Goal: Complete application form

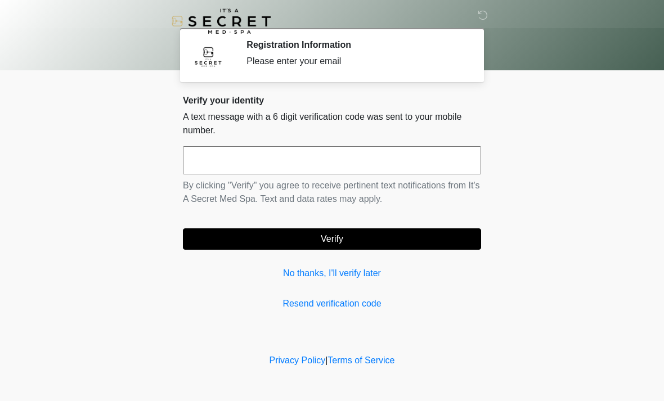
click at [362, 157] on input "text" at bounding box center [332, 160] width 298 height 28
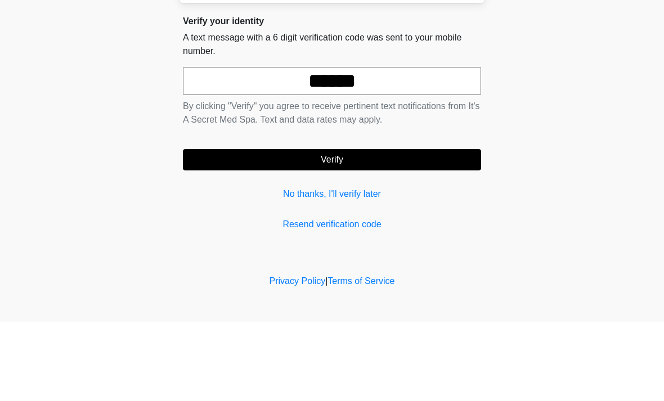
type input "******"
click at [550, 117] on body "‎ ‎ Registration Information Please enter your email Please connect to Wi-Fi no…" at bounding box center [332, 200] width 664 height 401
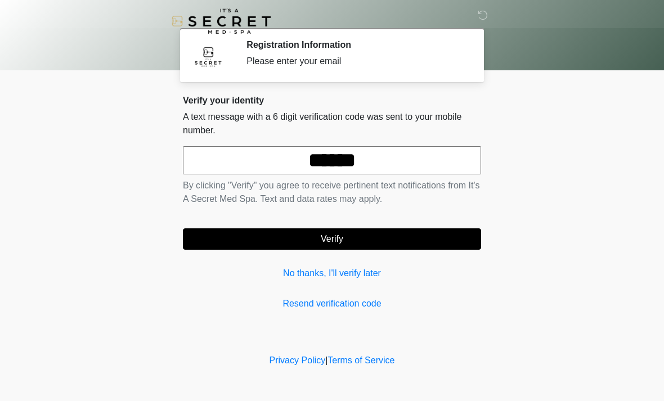
click at [362, 236] on button "Verify" at bounding box center [332, 239] width 298 height 21
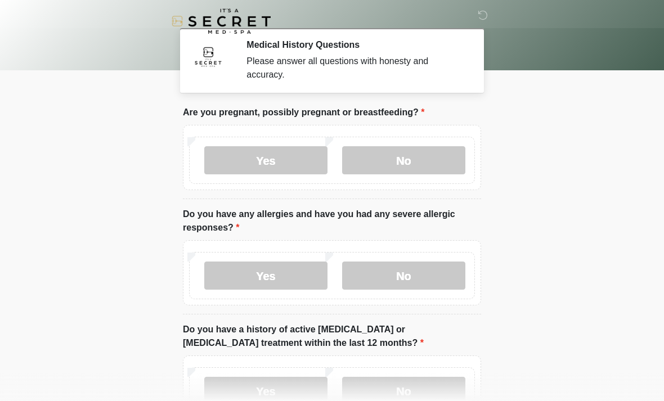
click at [427, 162] on label "No" at bounding box center [403, 160] width 123 height 28
click at [406, 280] on label "No" at bounding box center [403, 276] width 123 height 28
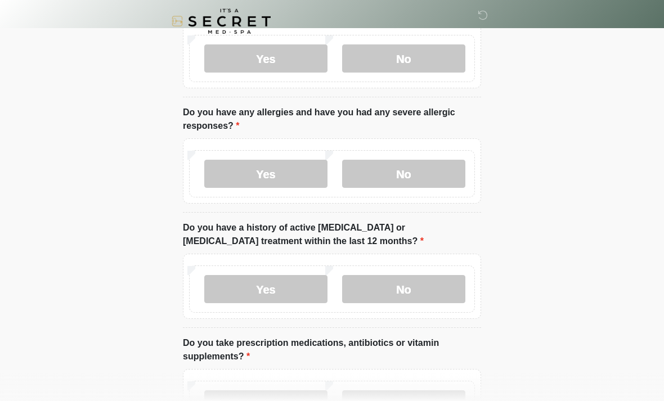
scroll to position [109, 0]
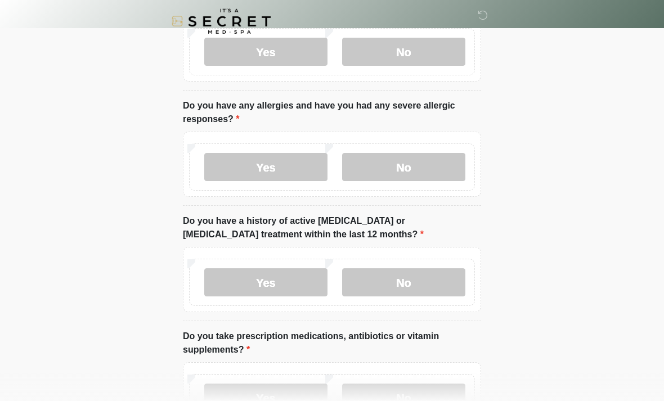
click at [432, 288] on label "No" at bounding box center [403, 282] width 123 height 28
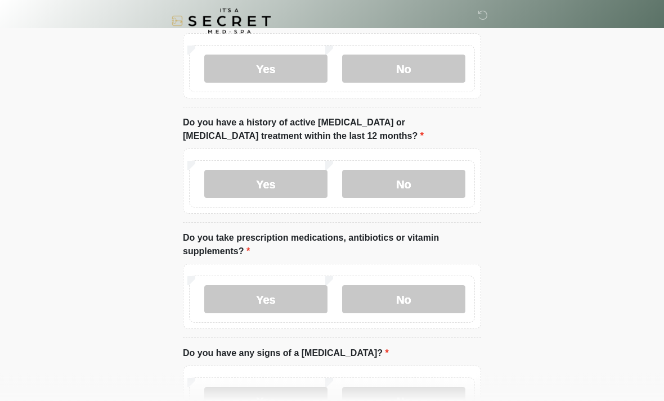
scroll to position [226, 0]
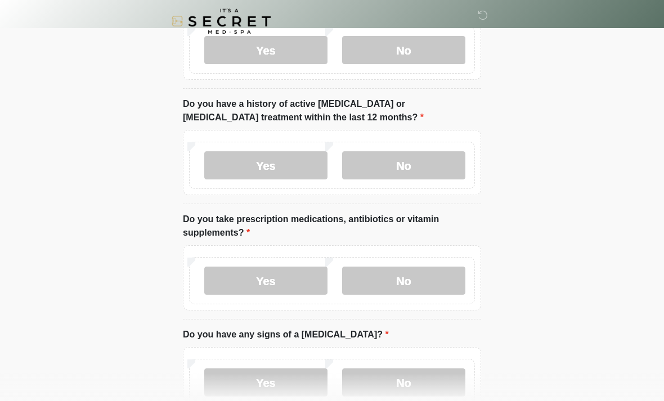
click at [404, 289] on label "No" at bounding box center [403, 281] width 123 height 28
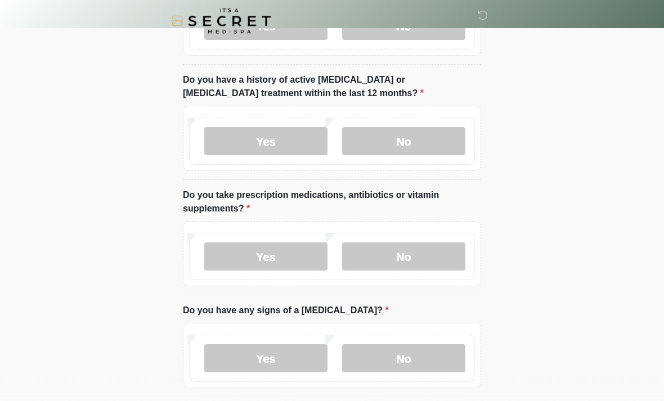
scroll to position [250, 0]
click at [295, 256] on label "Yes" at bounding box center [265, 257] width 123 height 28
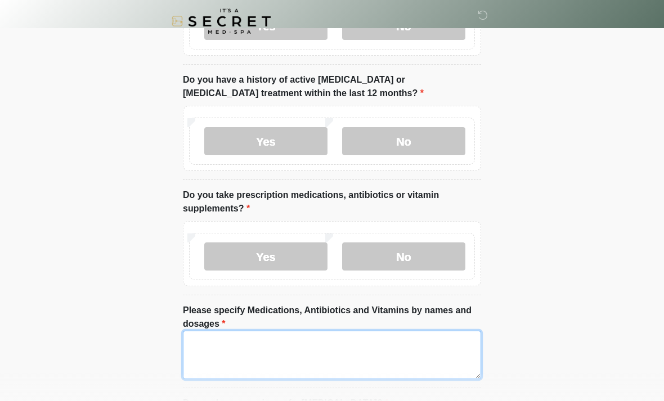
click at [288, 348] on textarea "Please specify Medications, Antibiotics and Vitamins by names and dosages" at bounding box center [332, 355] width 298 height 48
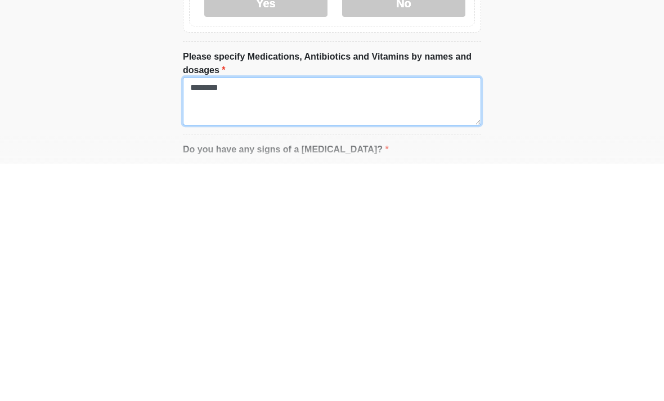
type textarea "********"
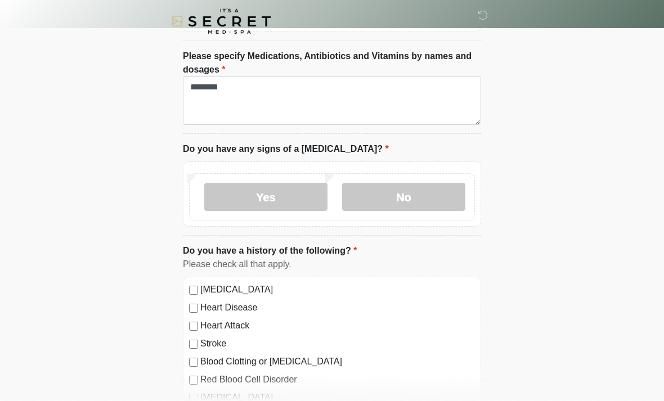
click at [424, 191] on label "No" at bounding box center [403, 197] width 123 height 28
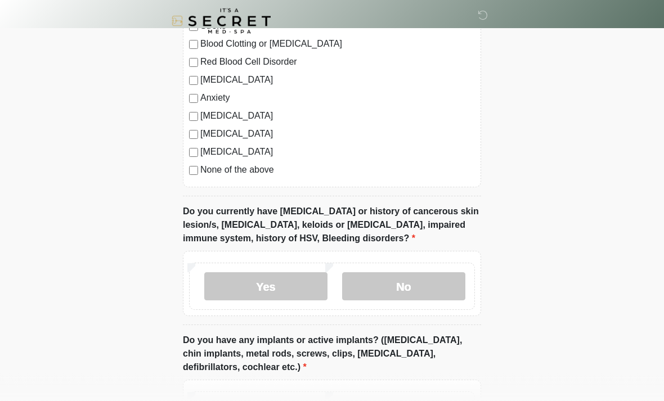
scroll to position [827, 0]
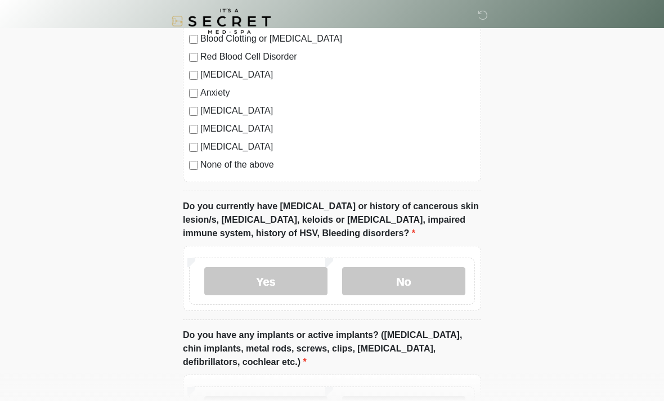
click at [404, 288] on label "No" at bounding box center [403, 281] width 123 height 28
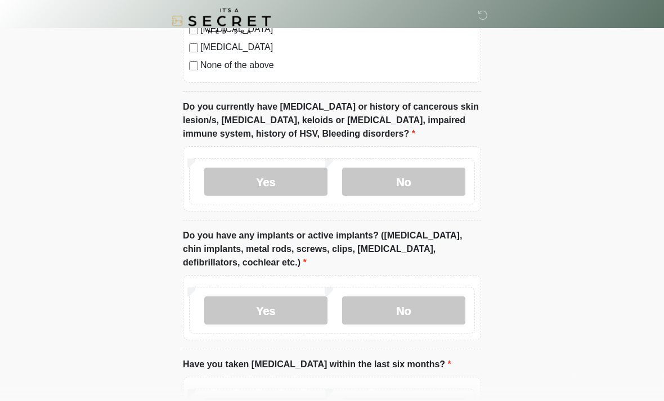
scroll to position [927, 0]
click at [404, 297] on label "No" at bounding box center [403, 311] width 123 height 28
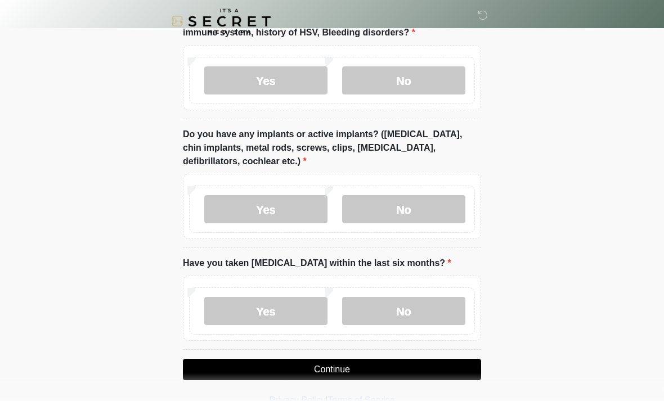
scroll to position [1029, 0]
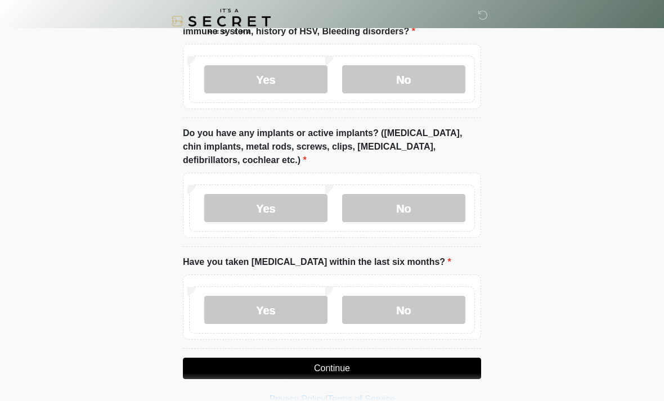
click at [423, 302] on label "No" at bounding box center [403, 310] width 123 height 28
click at [384, 369] on button "Continue" at bounding box center [332, 368] width 298 height 21
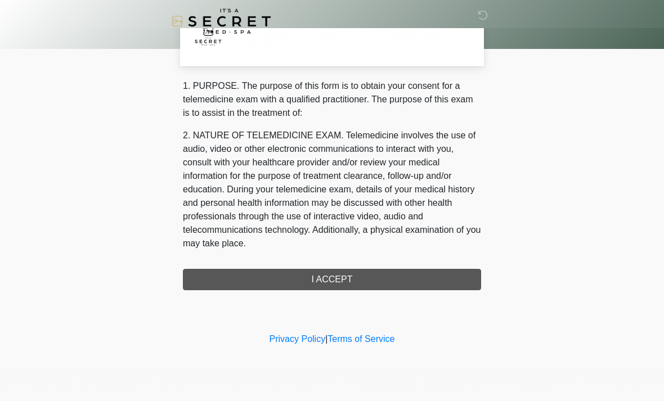
scroll to position [0, 0]
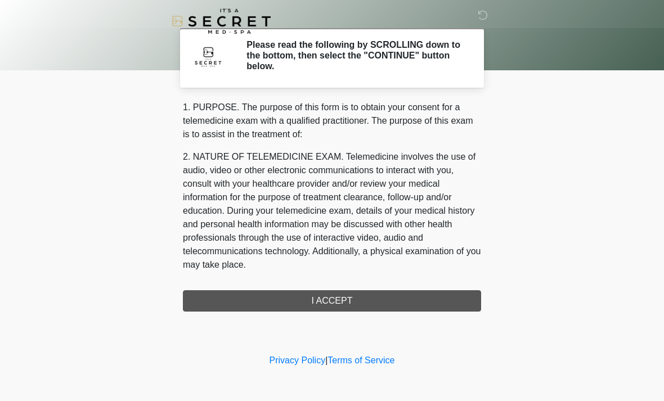
click at [395, 300] on div "1. PURPOSE. The purpose of this form is to obtain your consent for a telemedici…" at bounding box center [332, 206] width 298 height 211
click at [339, 302] on div "1. PURPOSE. The purpose of this form is to obtain your consent for a telemedici…" at bounding box center [332, 206] width 298 height 211
click at [339, 303] on div "1. PURPOSE. The purpose of this form is to obtain your consent for a telemedici…" at bounding box center [332, 206] width 298 height 211
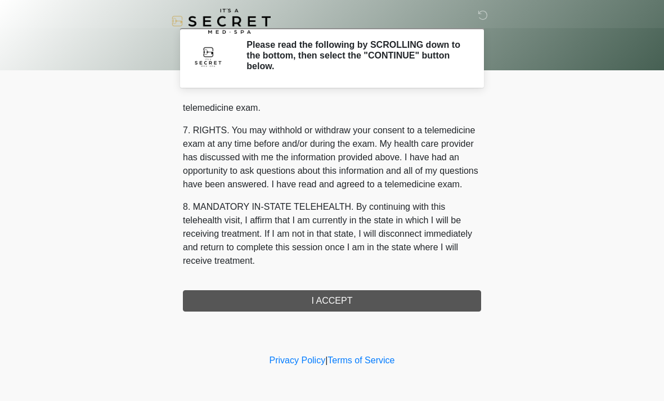
scroll to position [477, 0]
click at [354, 305] on button "I ACCEPT" at bounding box center [332, 300] width 298 height 21
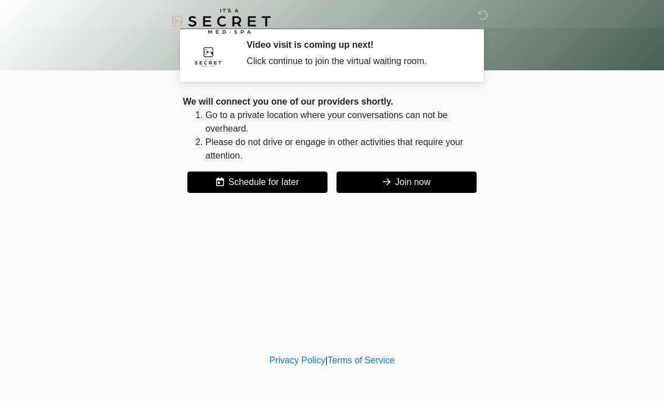
click at [420, 187] on button "Join now" at bounding box center [407, 182] width 140 height 21
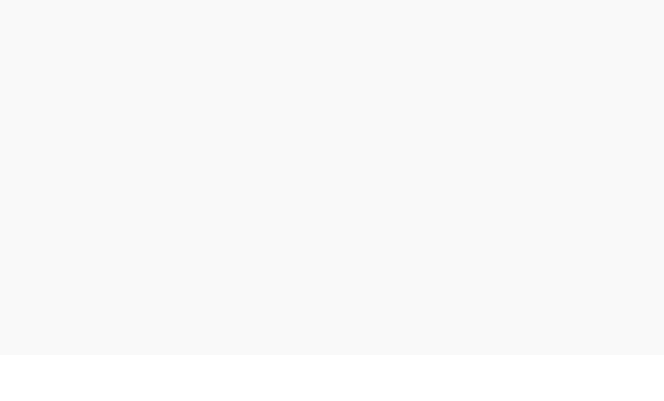
scroll to position [3, 0]
